Goal: Information Seeking & Learning: Learn about a topic

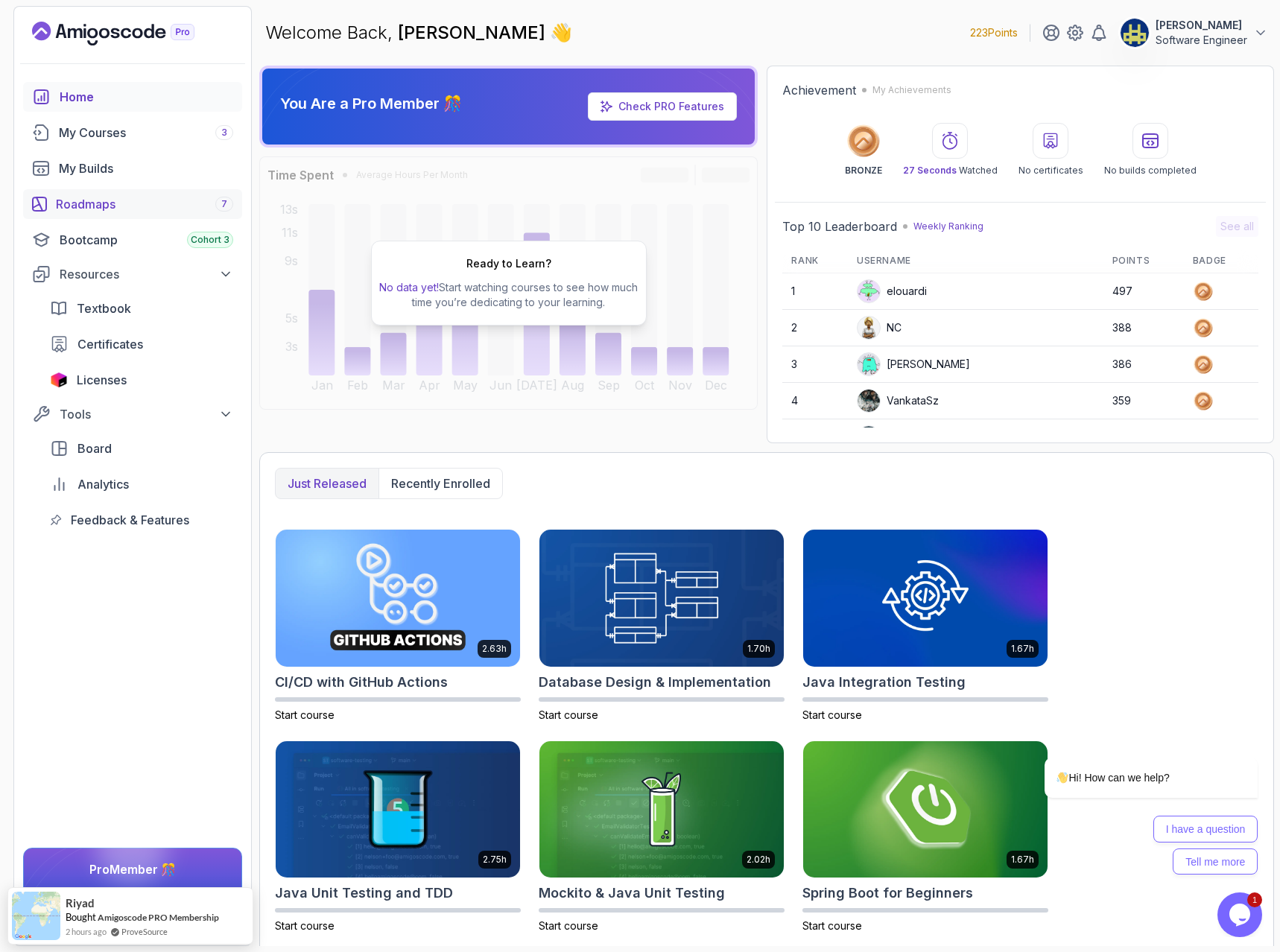
click at [103, 207] on div "Roadmaps 7" at bounding box center [145, 204] width 177 height 18
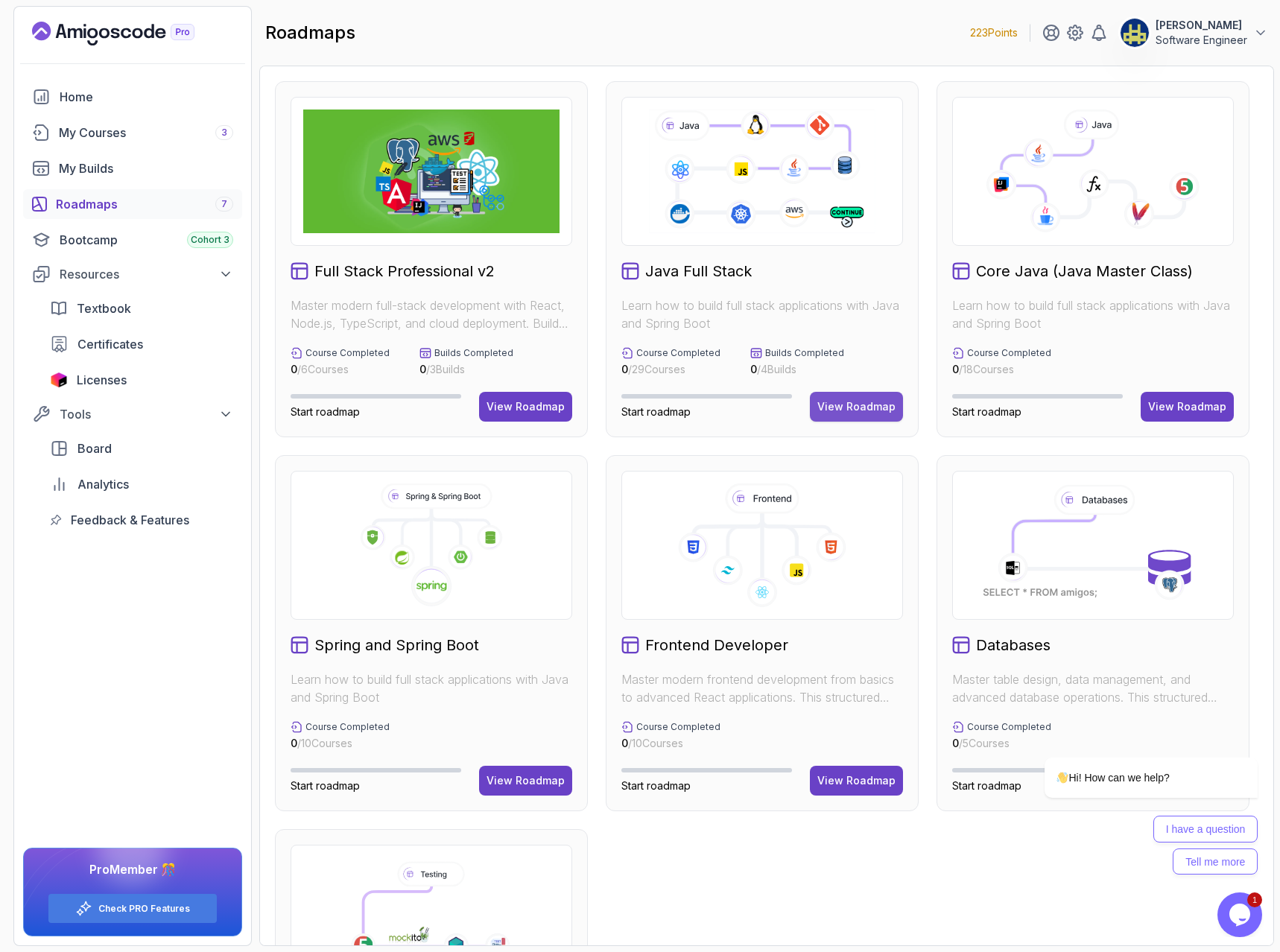
click at [839, 401] on div "View Roadmap" at bounding box center [856, 406] width 78 height 15
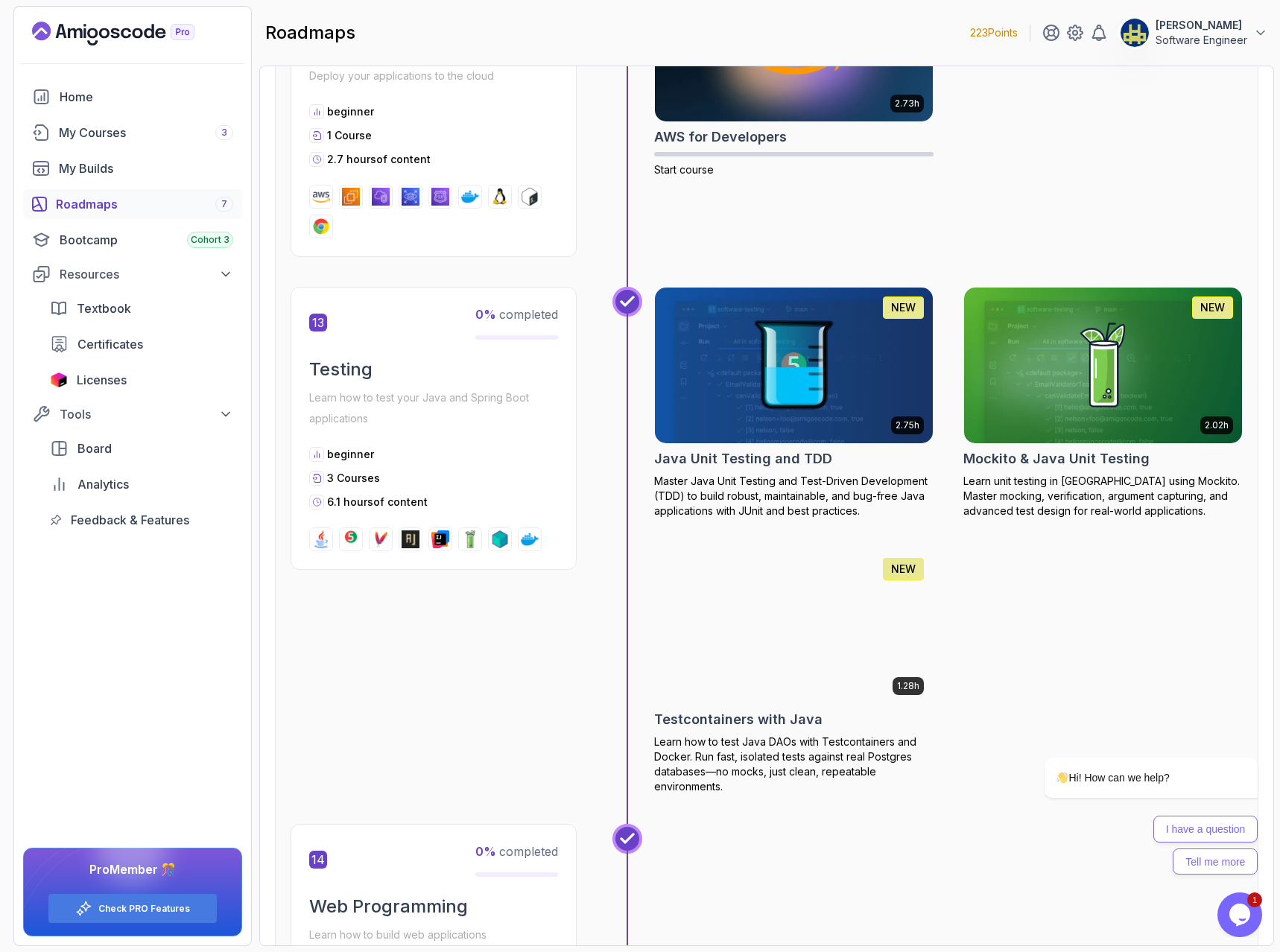
scroll to position [5454, 0]
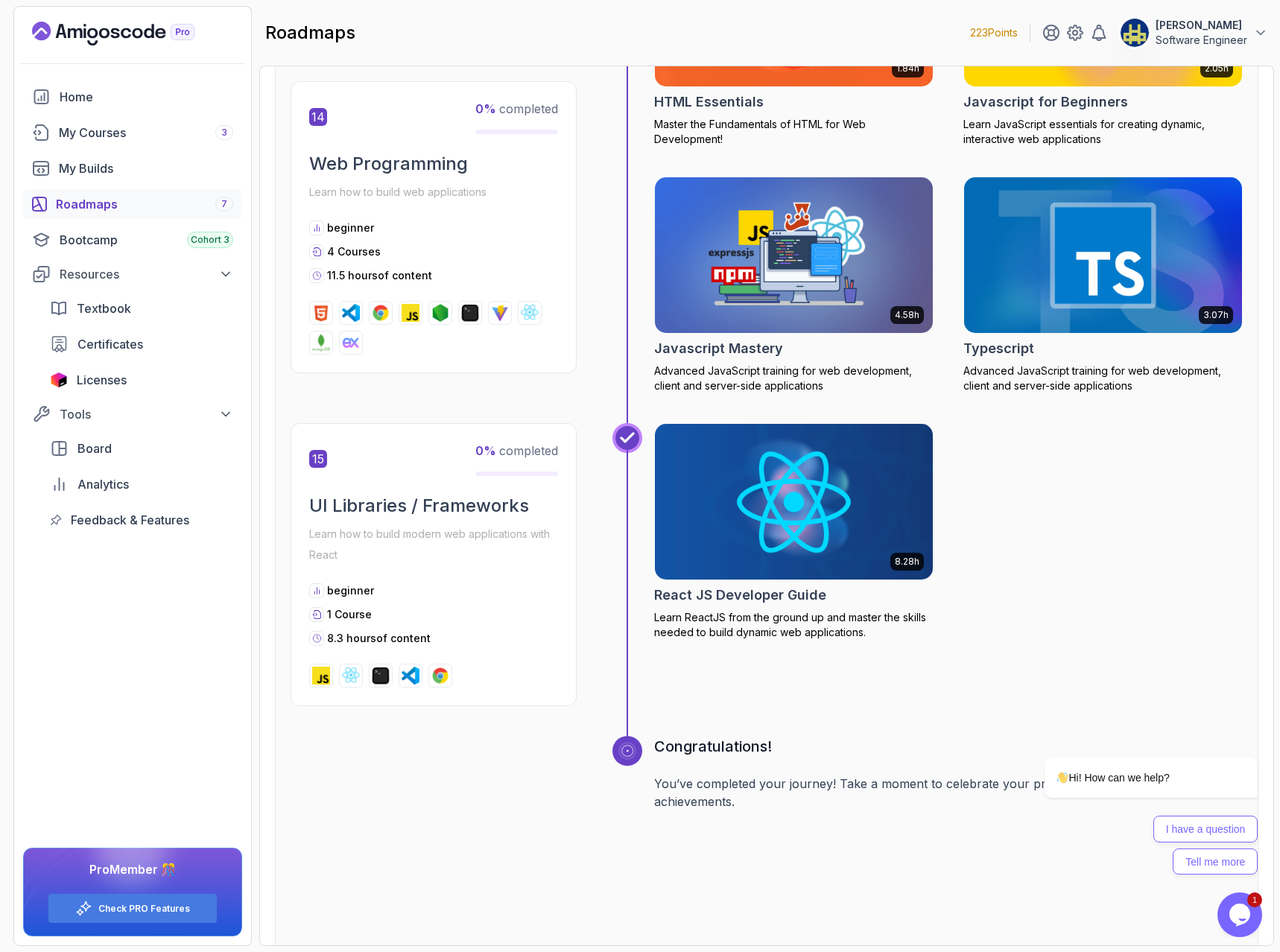
click at [764, 257] on img at bounding box center [794, 256] width 292 height 164
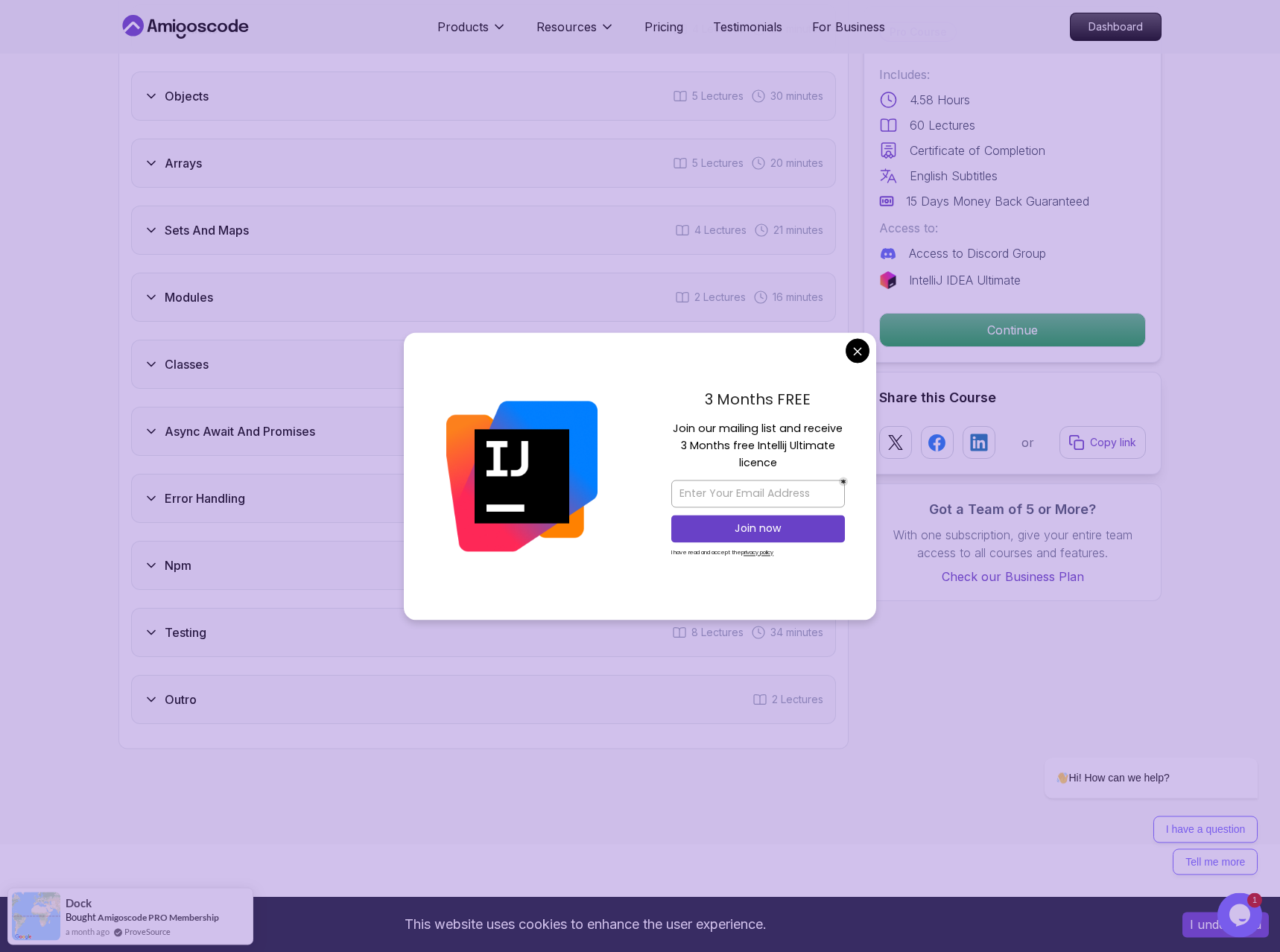
scroll to position [1900, 0]
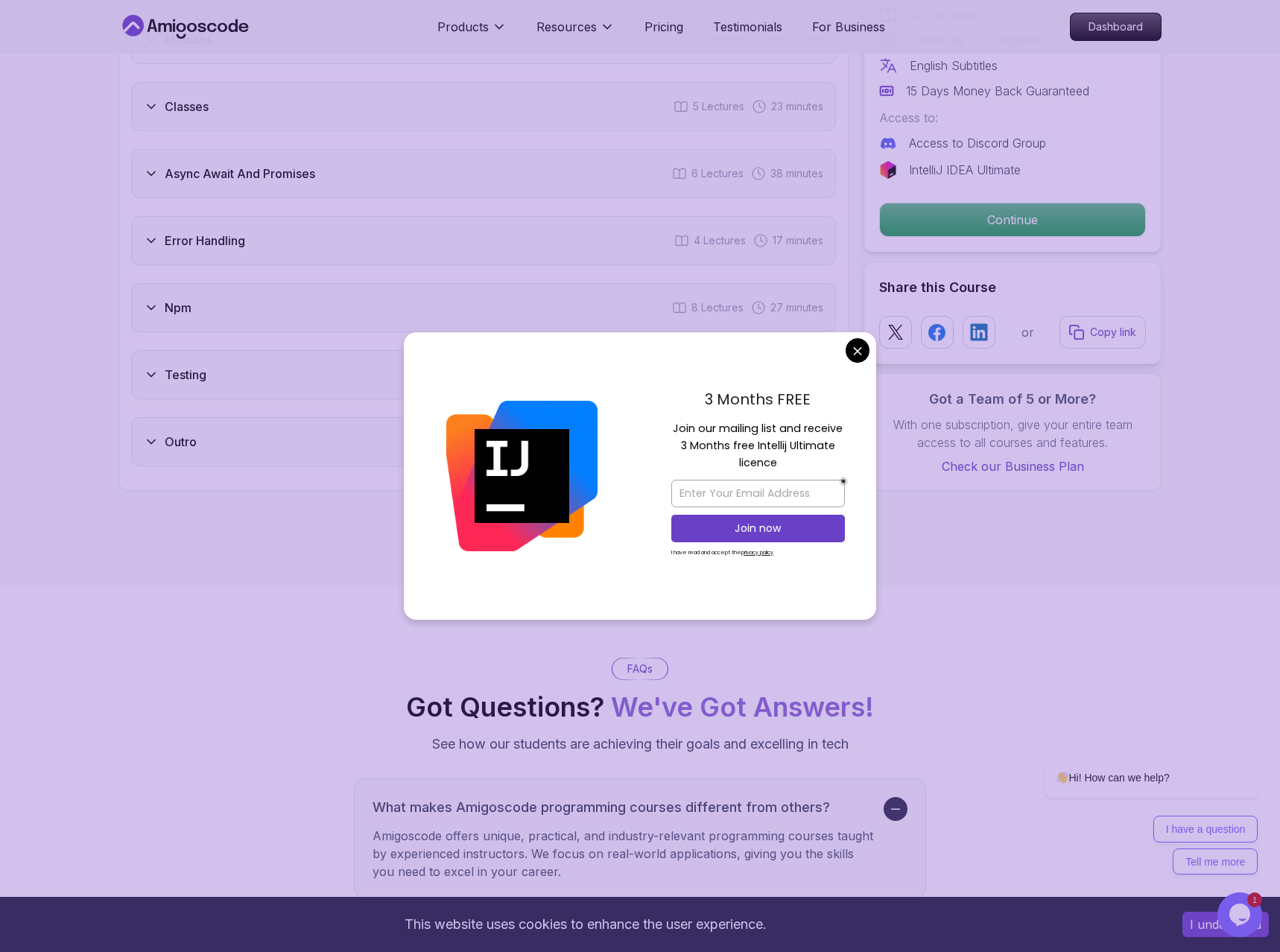
click at [854, 349] on body "This website uses cookies to enhance the user experience. I understand Products…" at bounding box center [640, 409] width 1280 height 4618
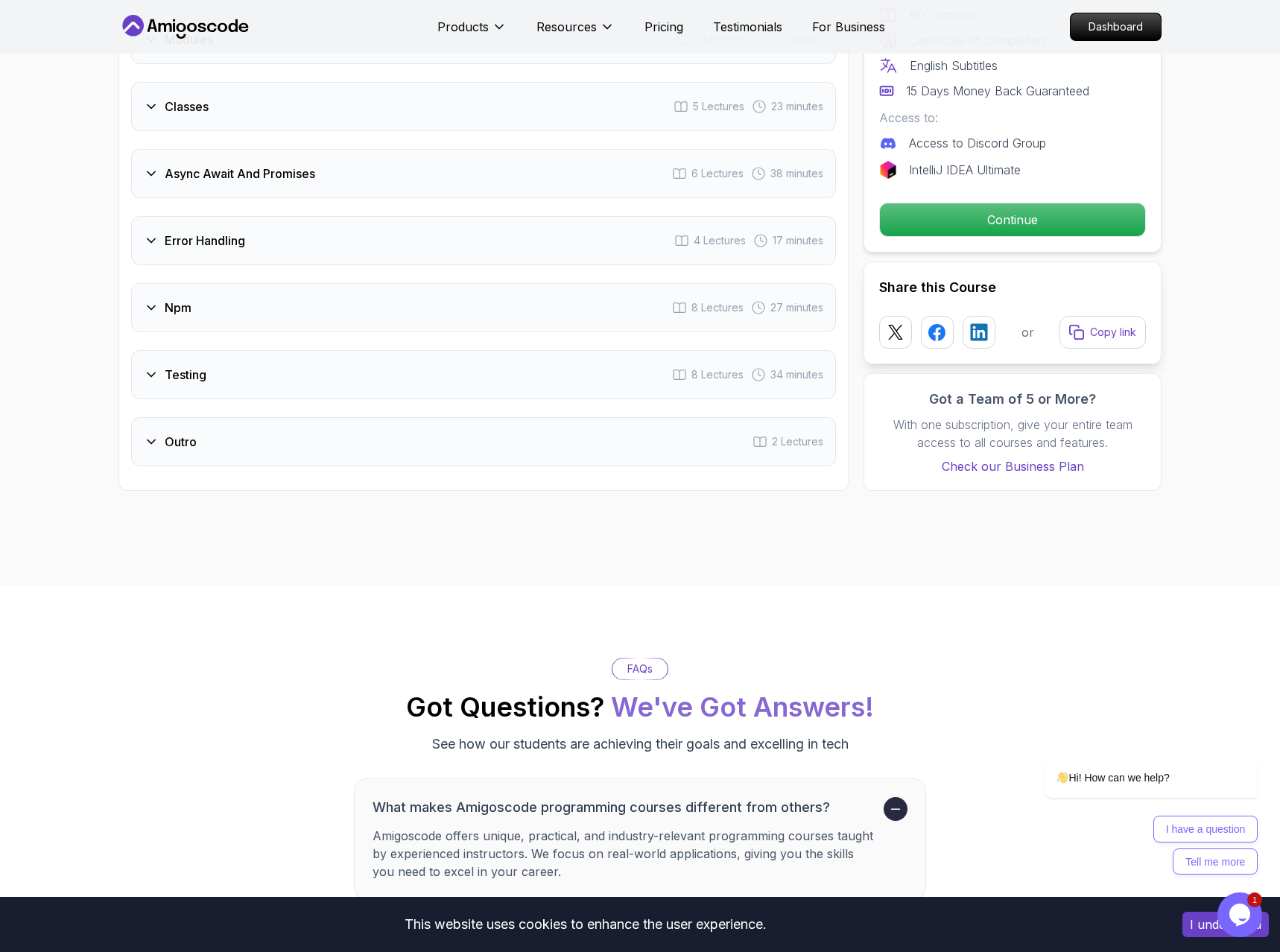
click at [193, 308] on div "Npm 8 Lectures 27 minutes" at bounding box center [483, 307] width 705 height 49
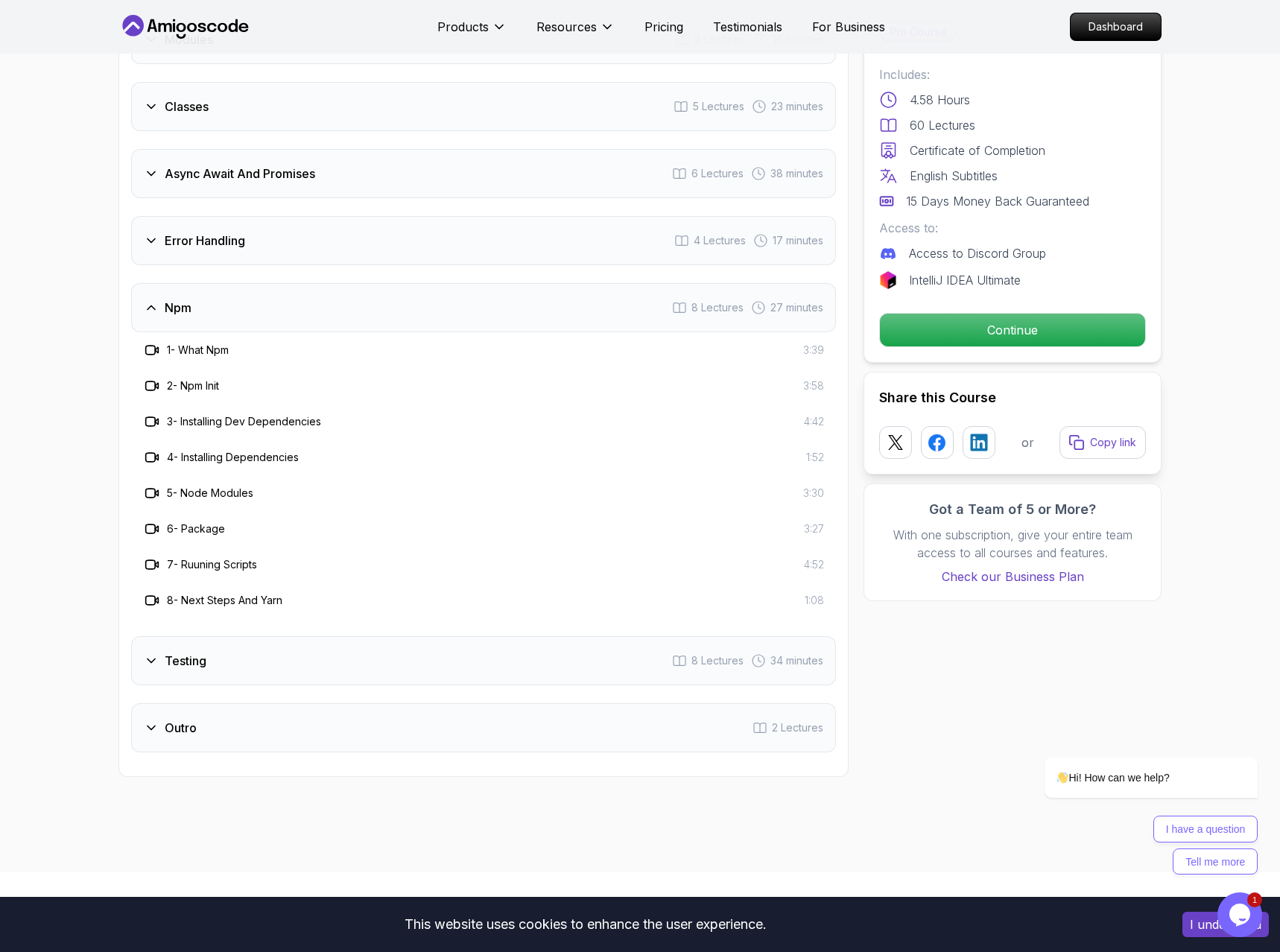
scroll to position [1864, 0]
click at [205, 668] on h3 "Testing" at bounding box center [185, 660] width 41 height 18
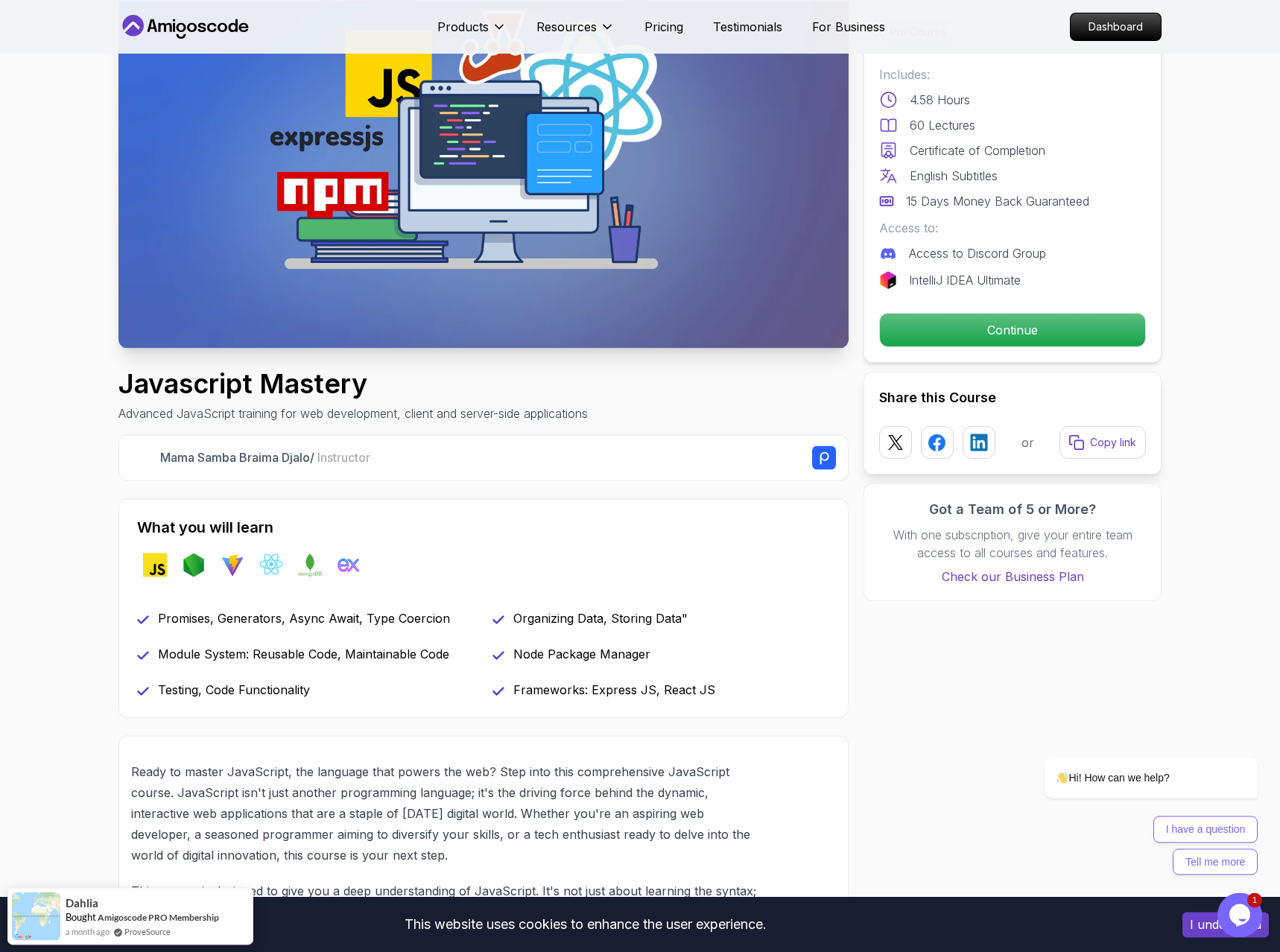
scroll to position [0, 0]
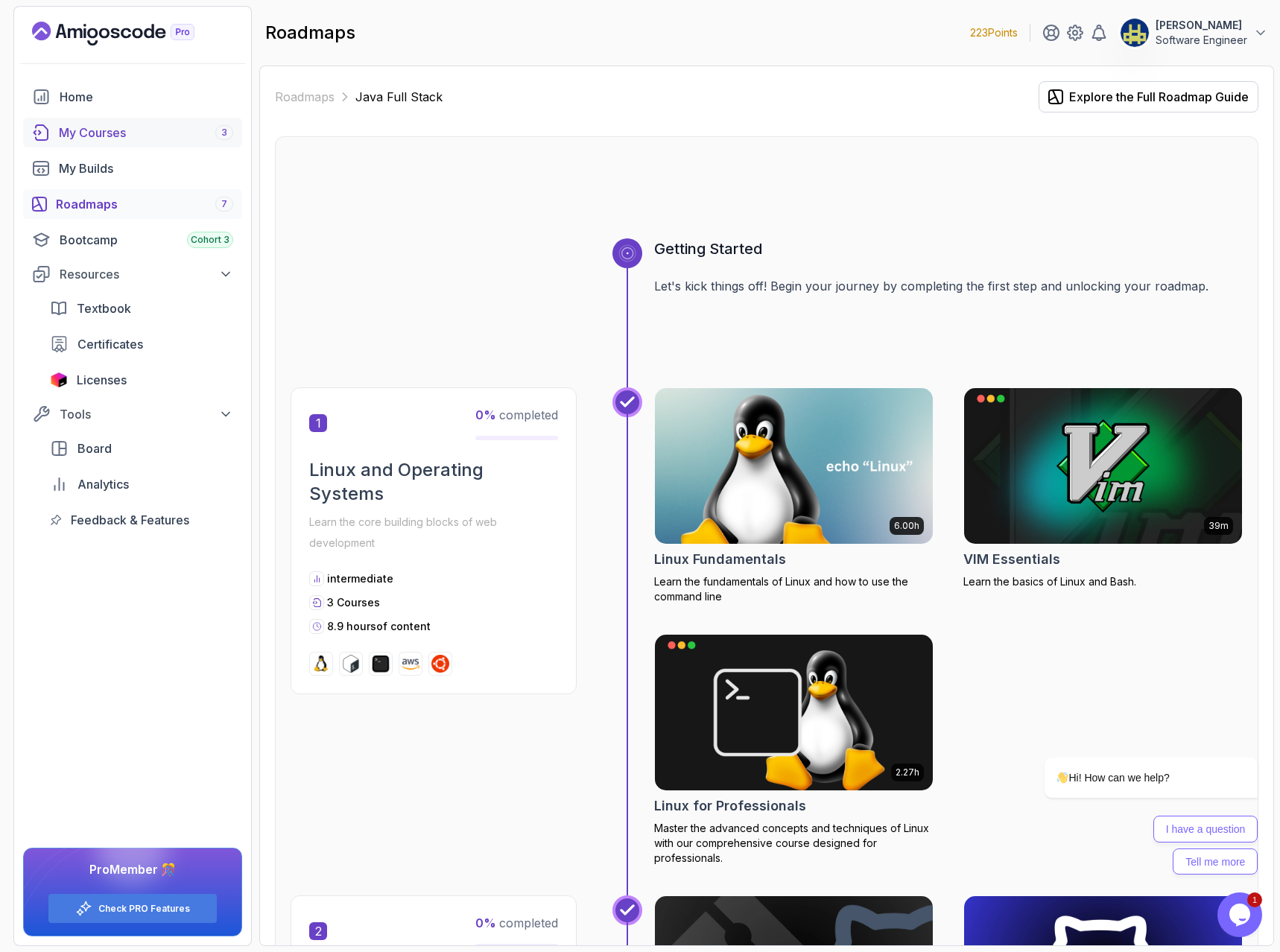
click at [146, 130] on div "My Courses 3" at bounding box center [145, 133] width 175 height 18
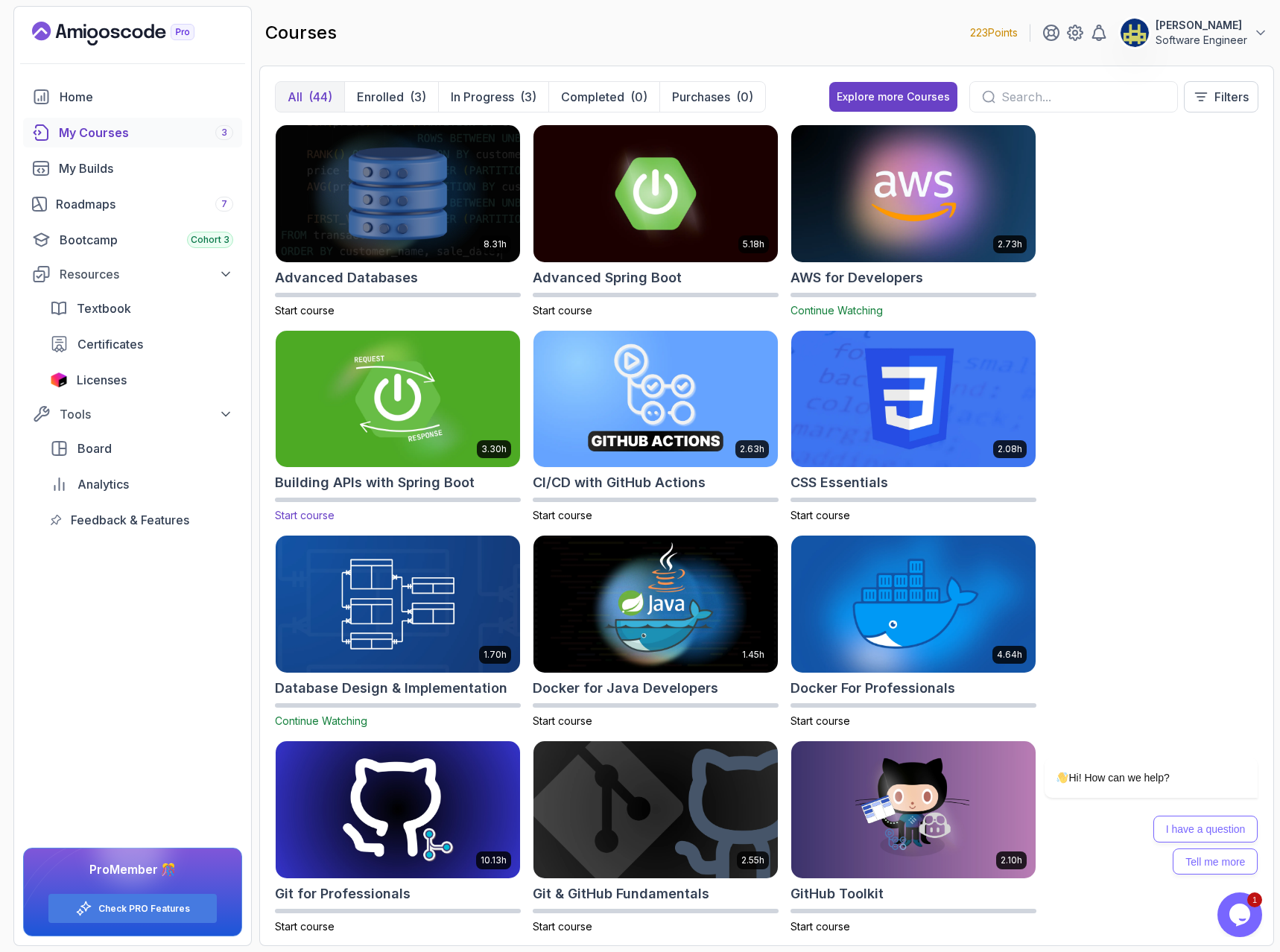
click at [405, 384] on img at bounding box center [398, 399] width 257 height 144
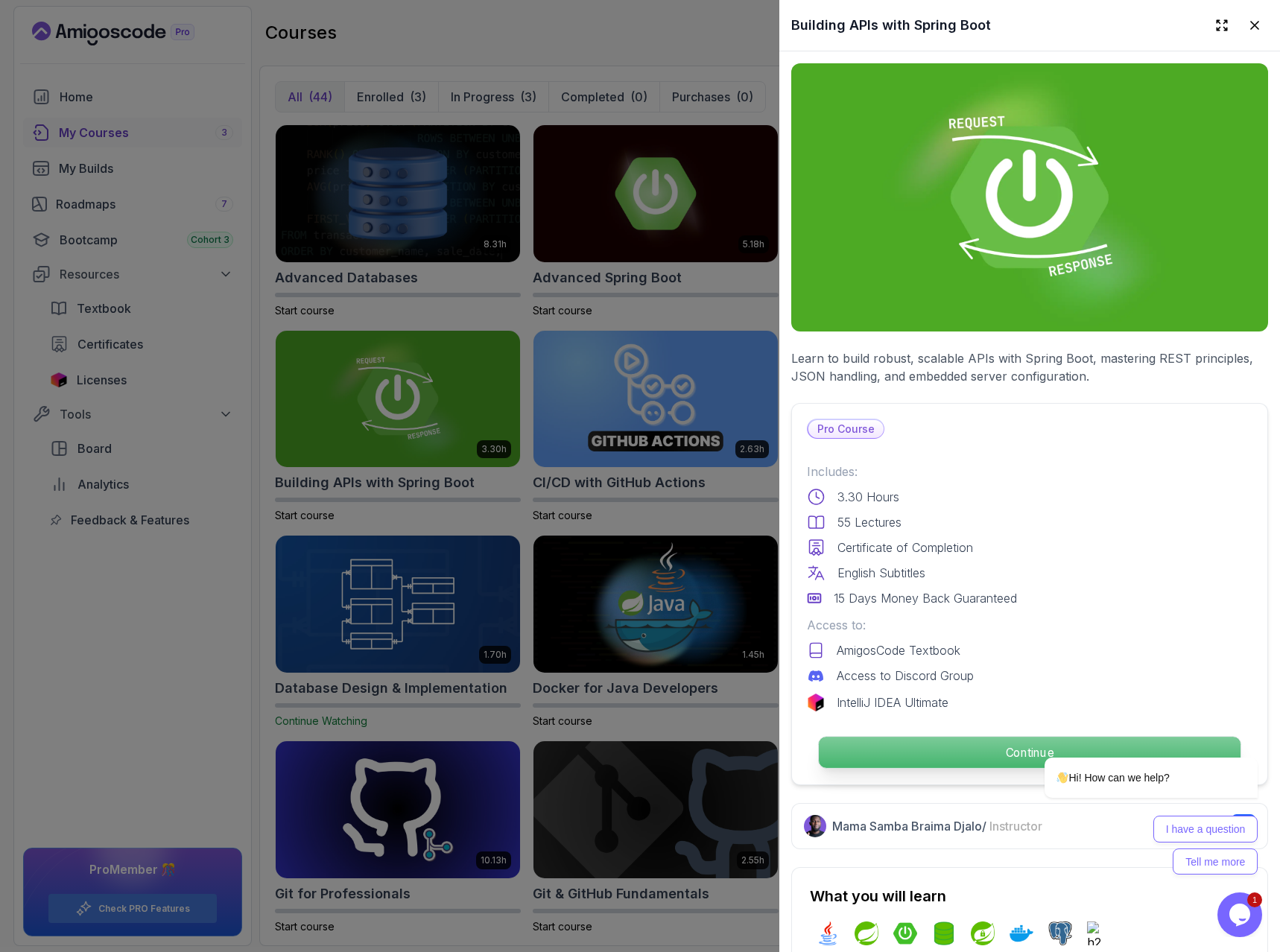
click at [926, 746] on p "Continue" at bounding box center [1030, 752] width 422 height 31
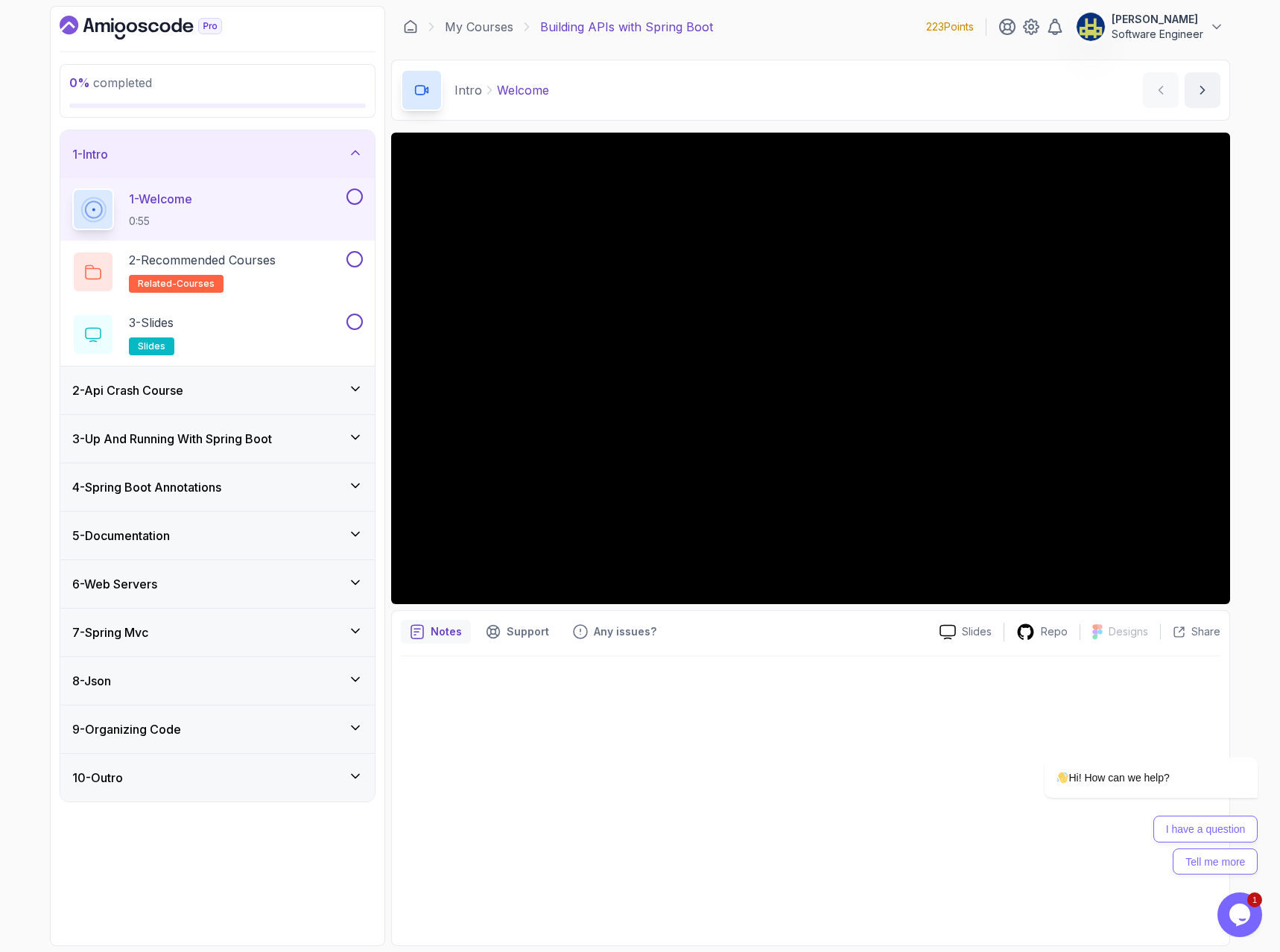
click at [198, 579] on div "6 - Web Servers" at bounding box center [218, 584] width 291 height 18
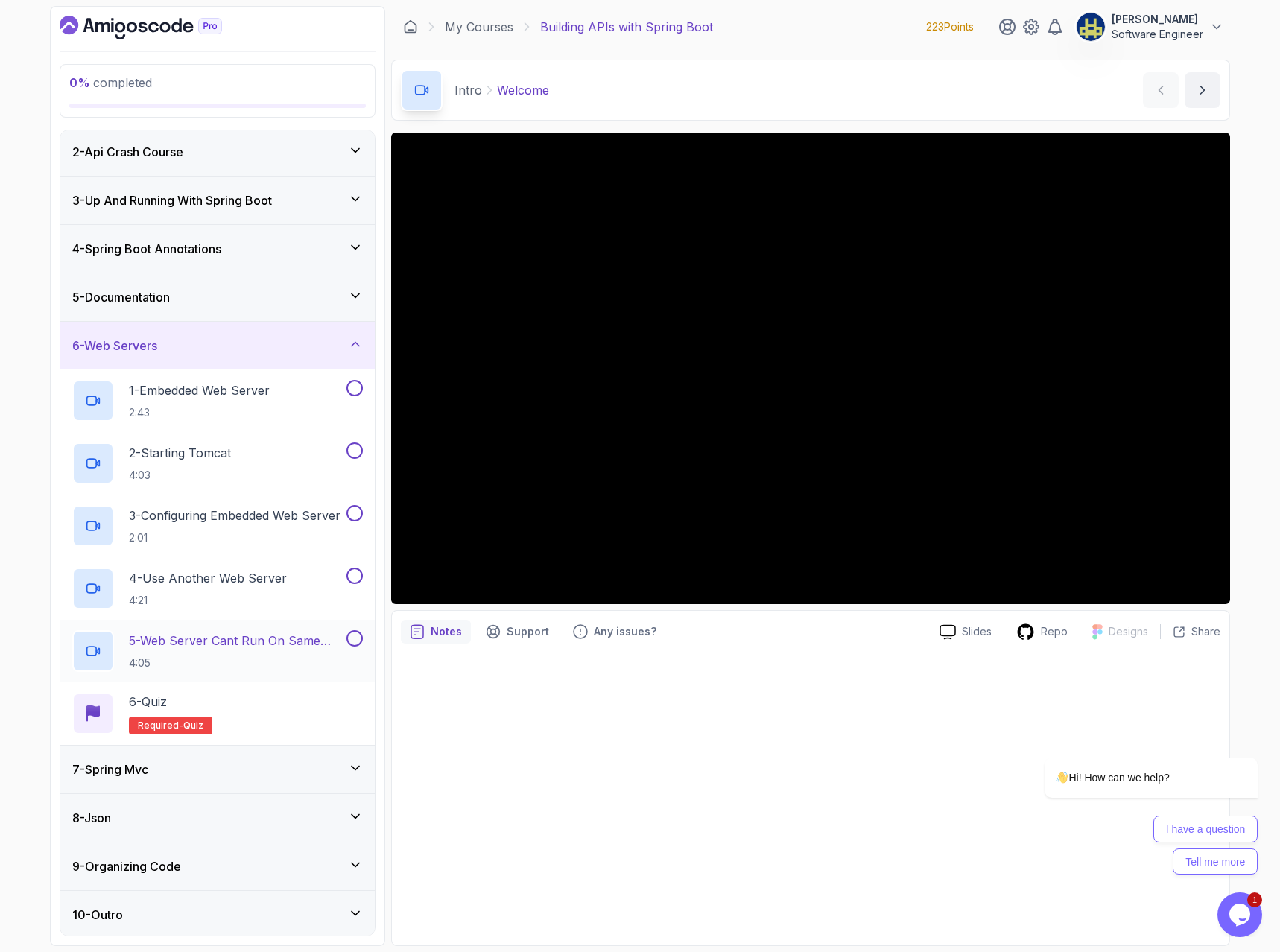
scroll to position [53, 0]
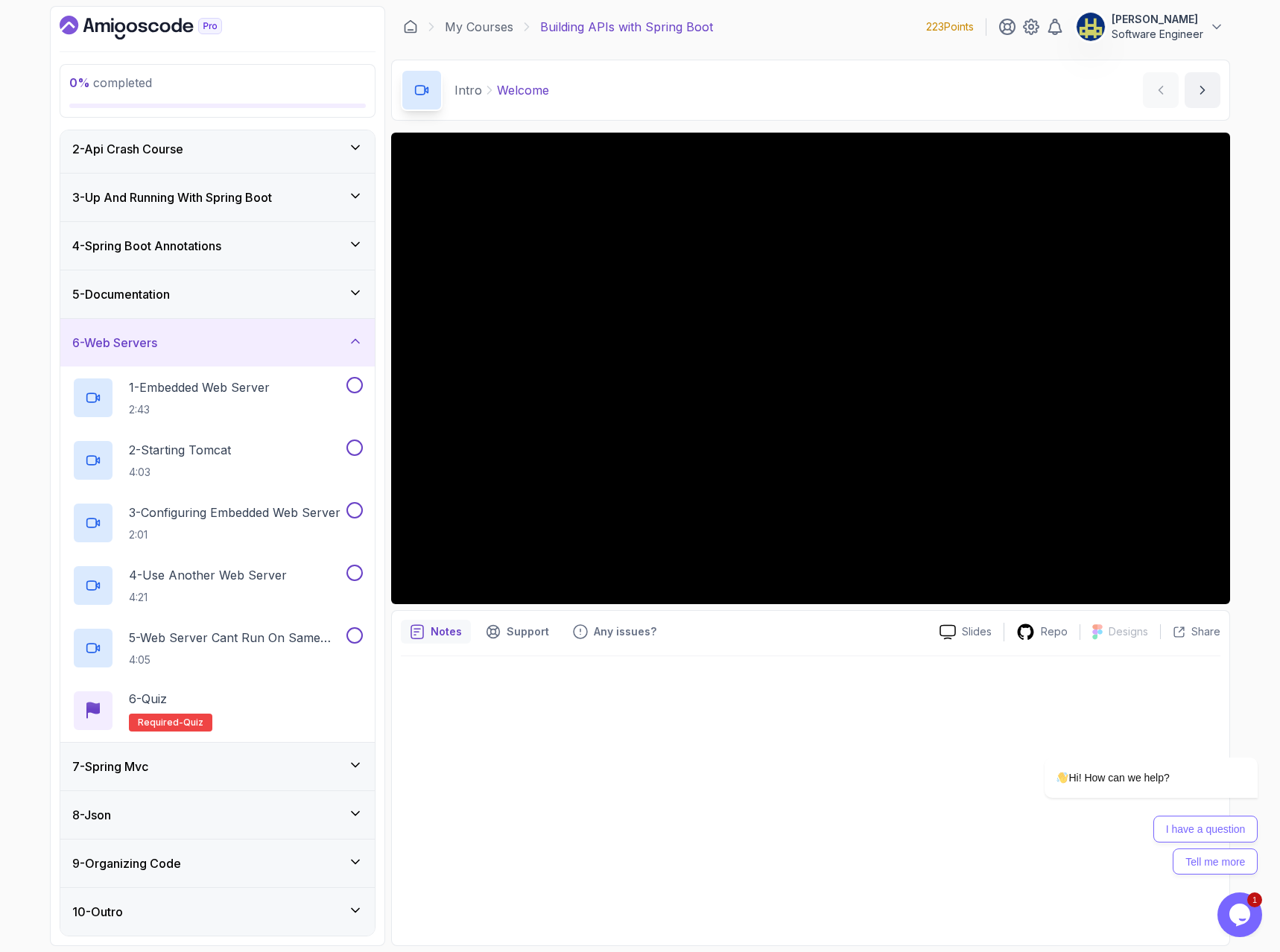
click at [284, 762] on div "7 - Spring Mvc" at bounding box center [218, 766] width 291 height 18
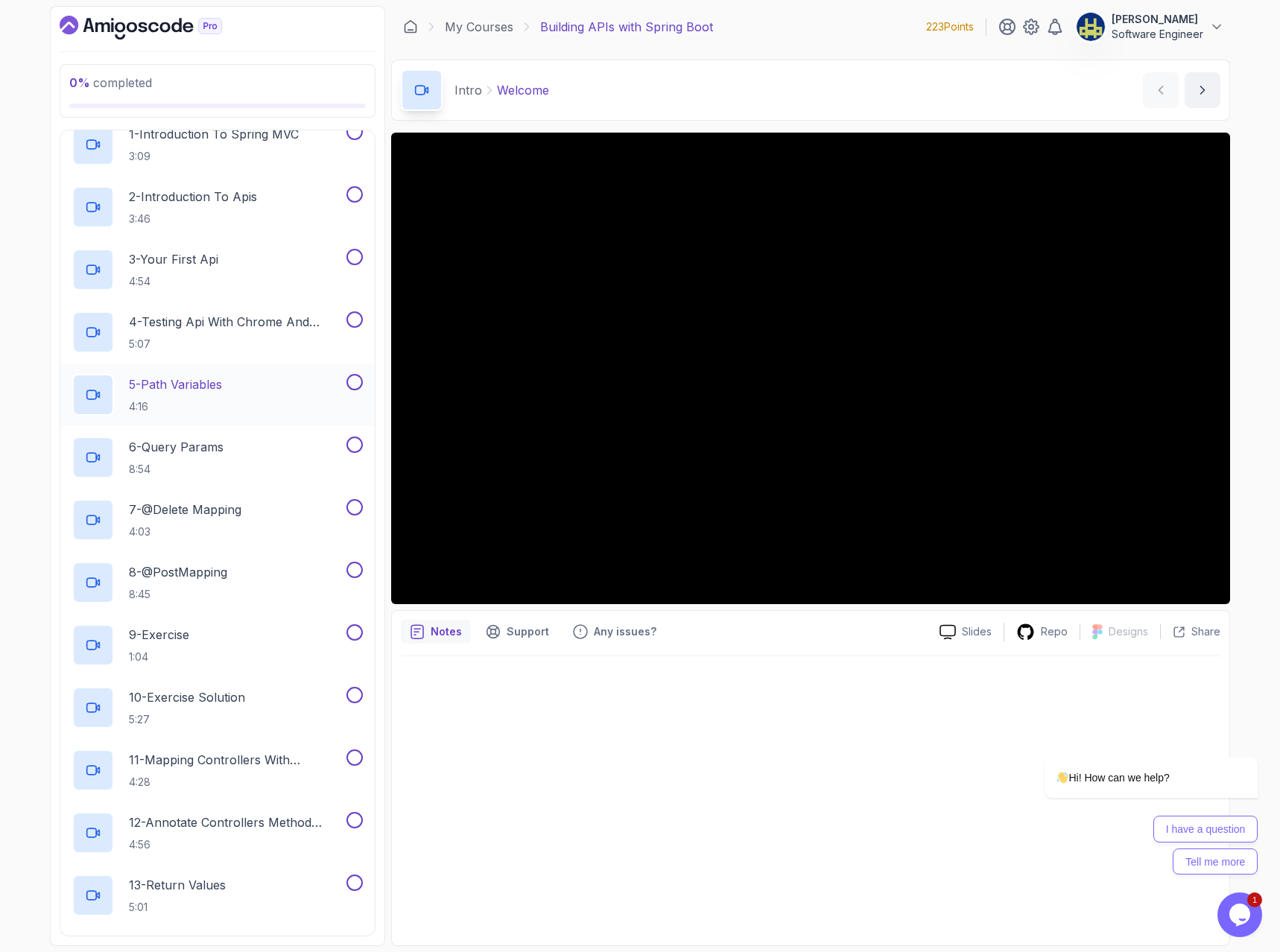
scroll to position [357, 0]
click at [127, 20] on icon "Dashboard" at bounding box center [140, 28] width 163 height 24
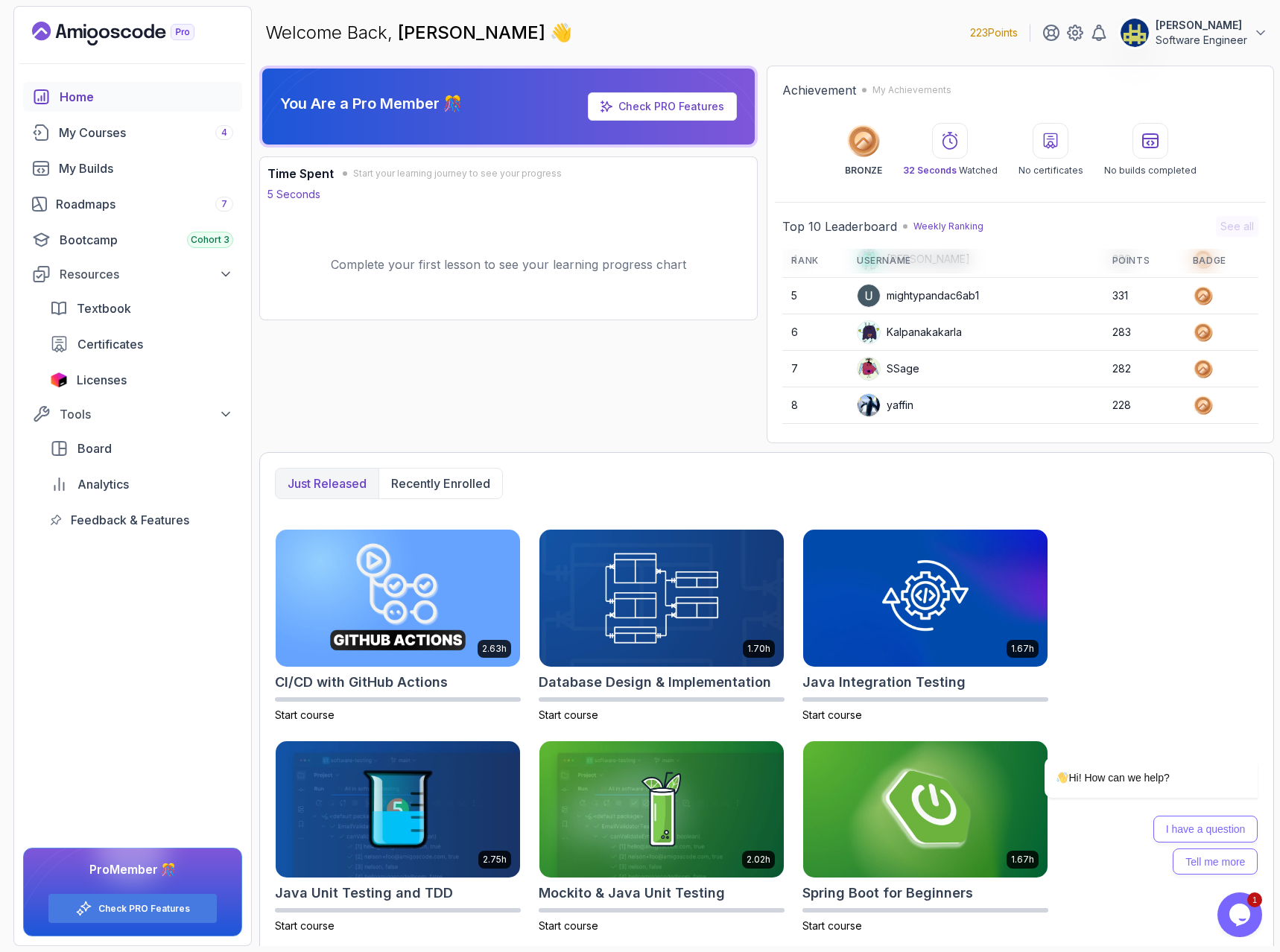
scroll to position [210, 0]
click at [947, 221] on p "Weekly Ranking" at bounding box center [948, 226] width 70 height 12
click at [87, 481] on span "Analytics" at bounding box center [103, 484] width 52 height 18
